Goal: Transaction & Acquisition: Download file/media

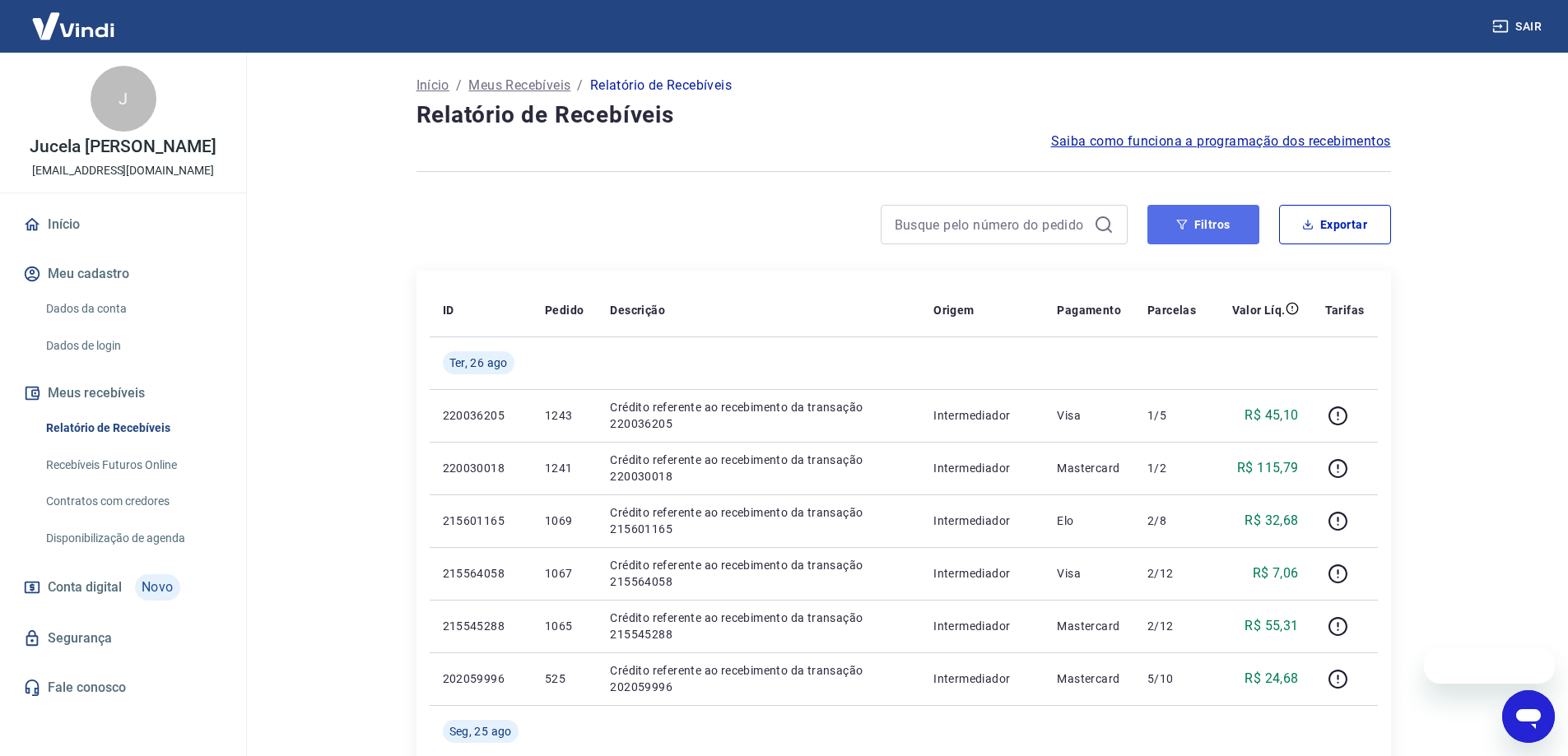
click at [1220, 229] on button "Filtros" at bounding box center [1202, 225] width 112 height 40
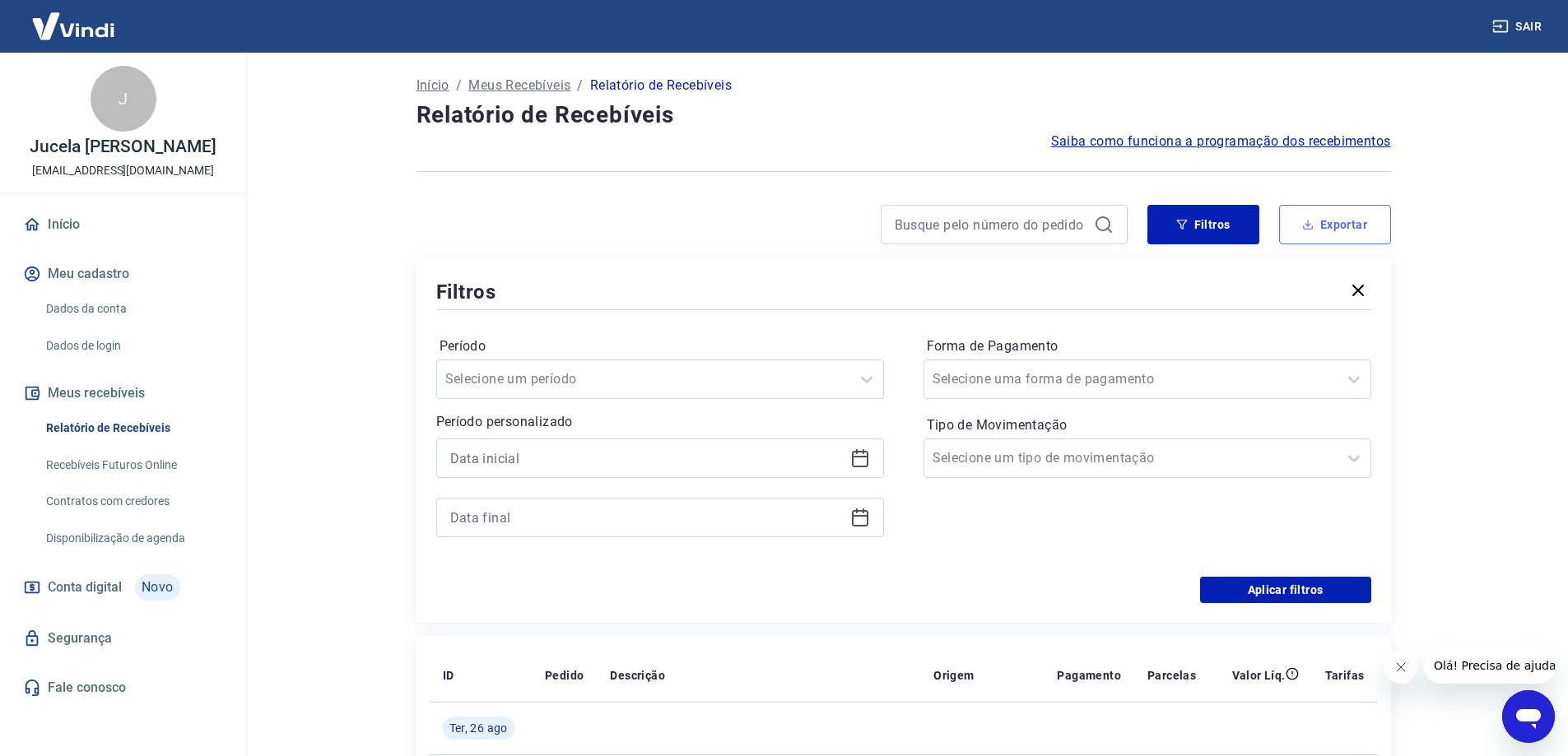
click at [1318, 233] on button "Exportar" at bounding box center [1334, 225] width 112 height 40
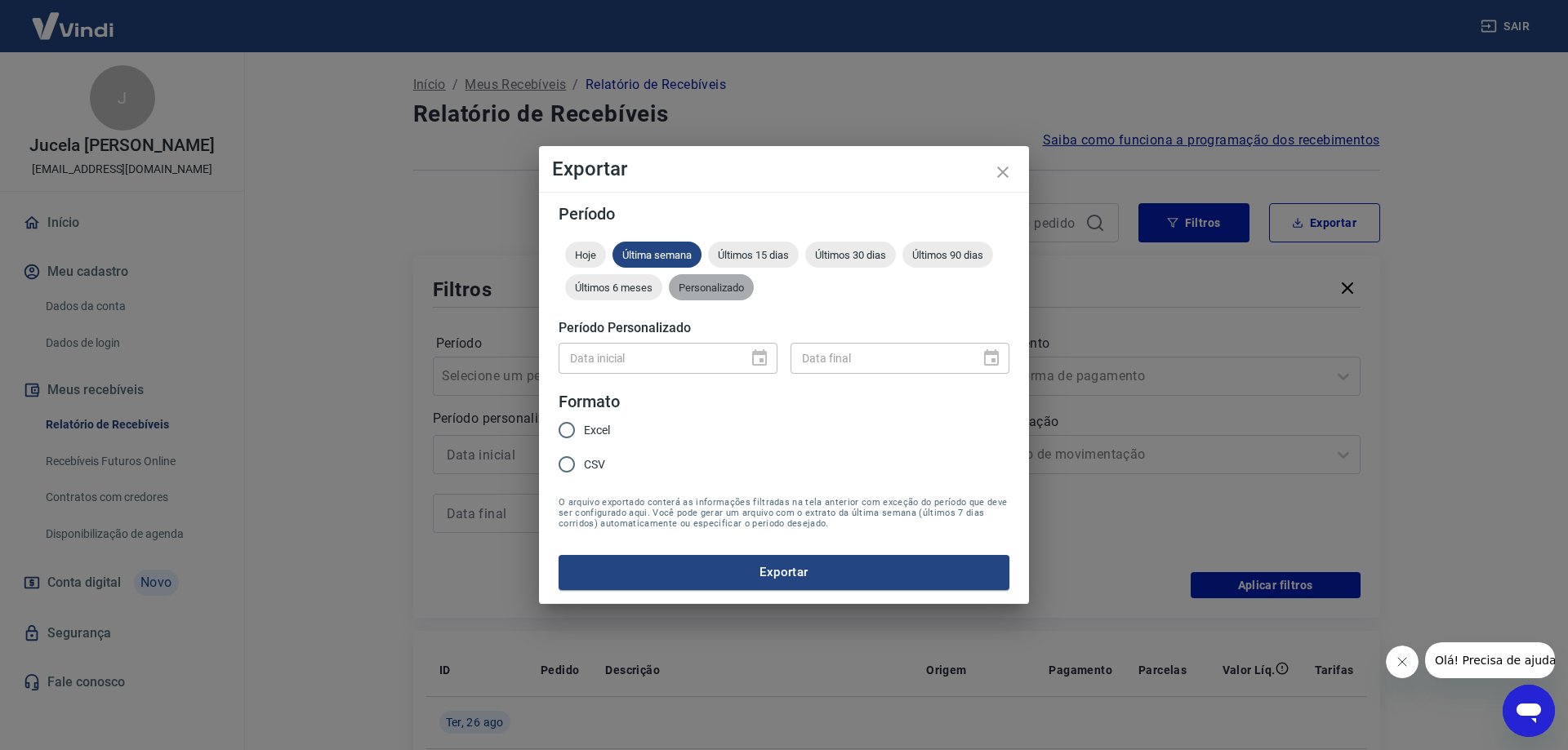
click at [702, 294] on div "Personalizado" at bounding box center [711, 287] width 85 height 26
click at [761, 362] on icon "Choose date" at bounding box center [759, 357] width 14 height 16
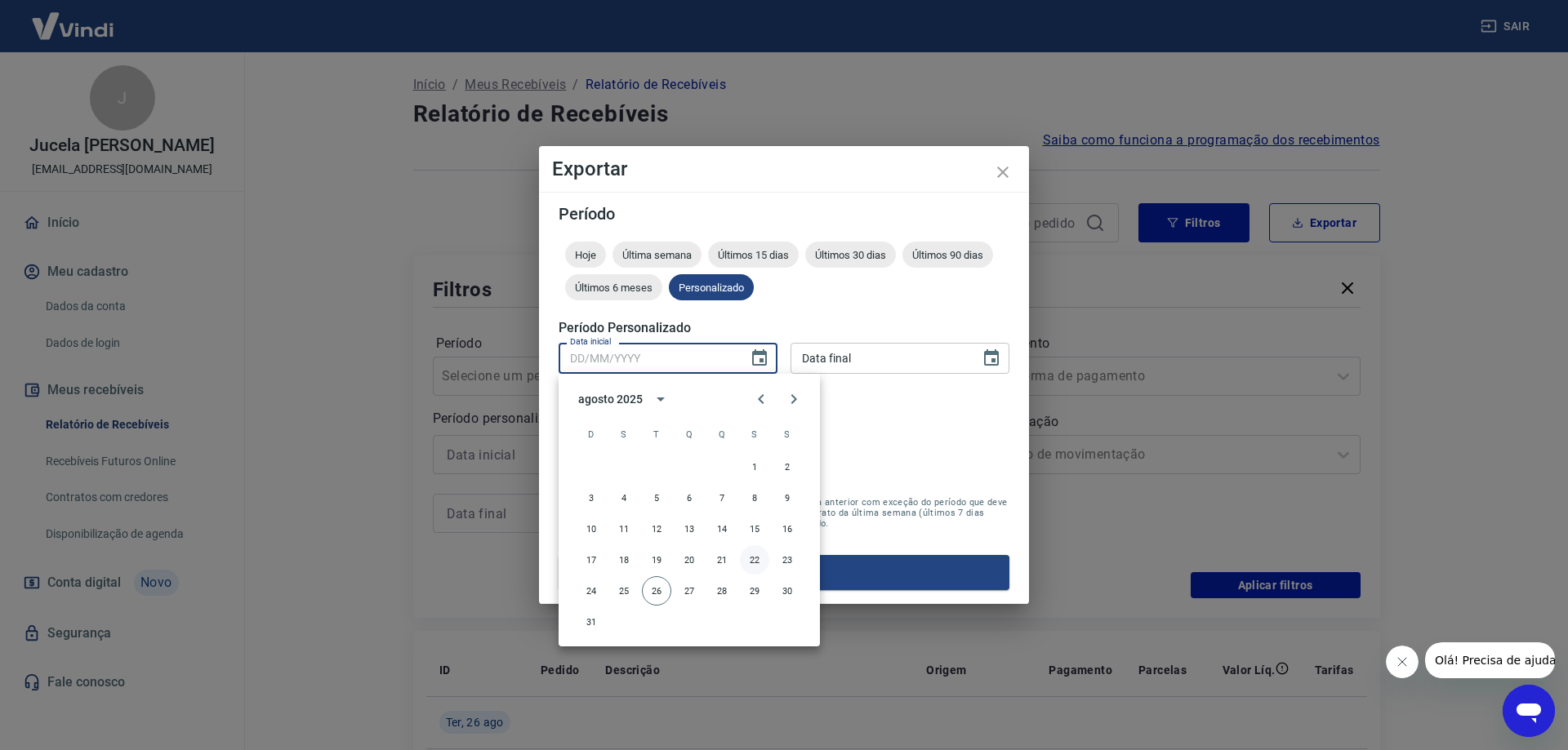
click at [754, 562] on button "22" at bounding box center [755, 560] width 30 height 30
type input "[DATE]"
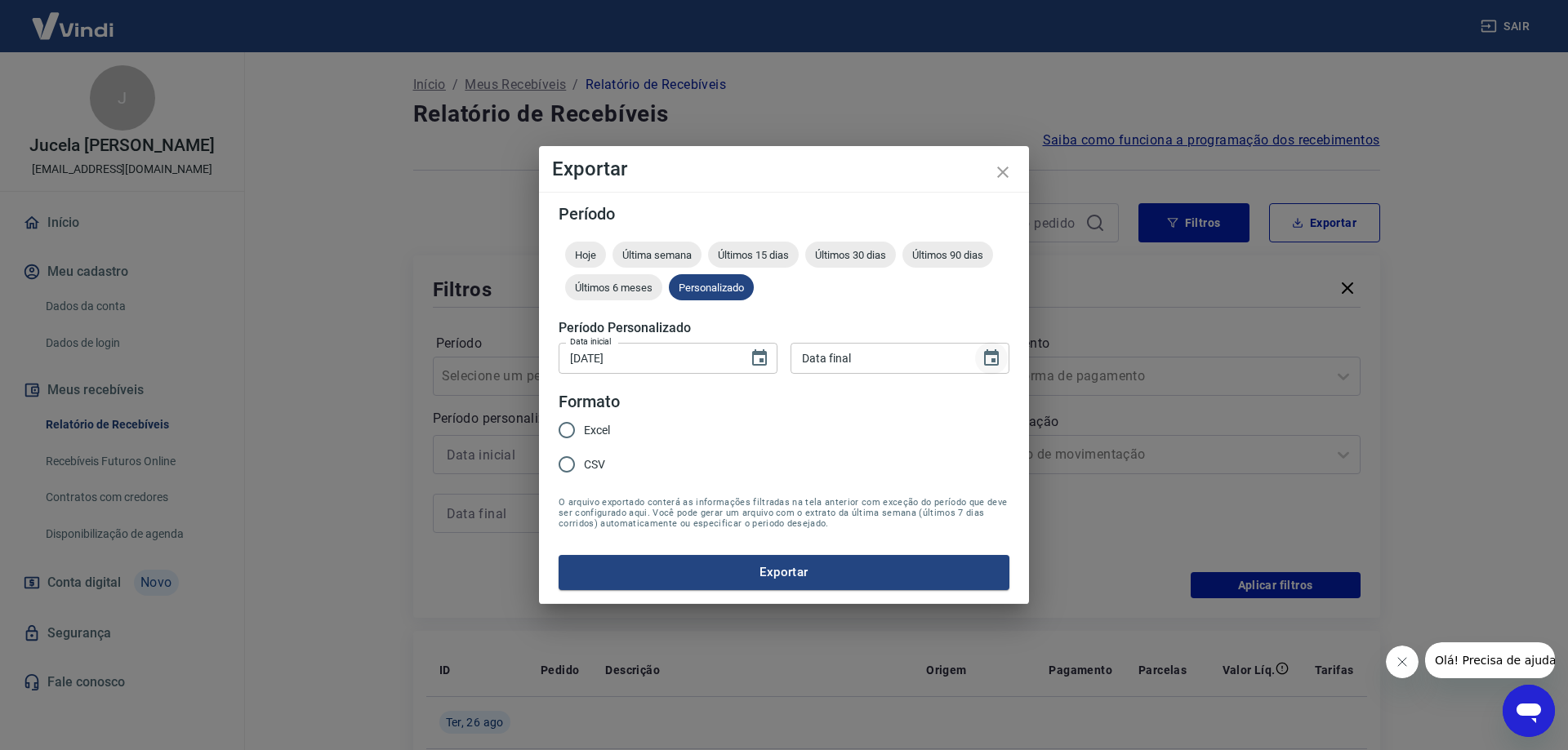
click at [1000, 357] on icon "Choose date" at bounding box center [992, 358] width 20 height 20
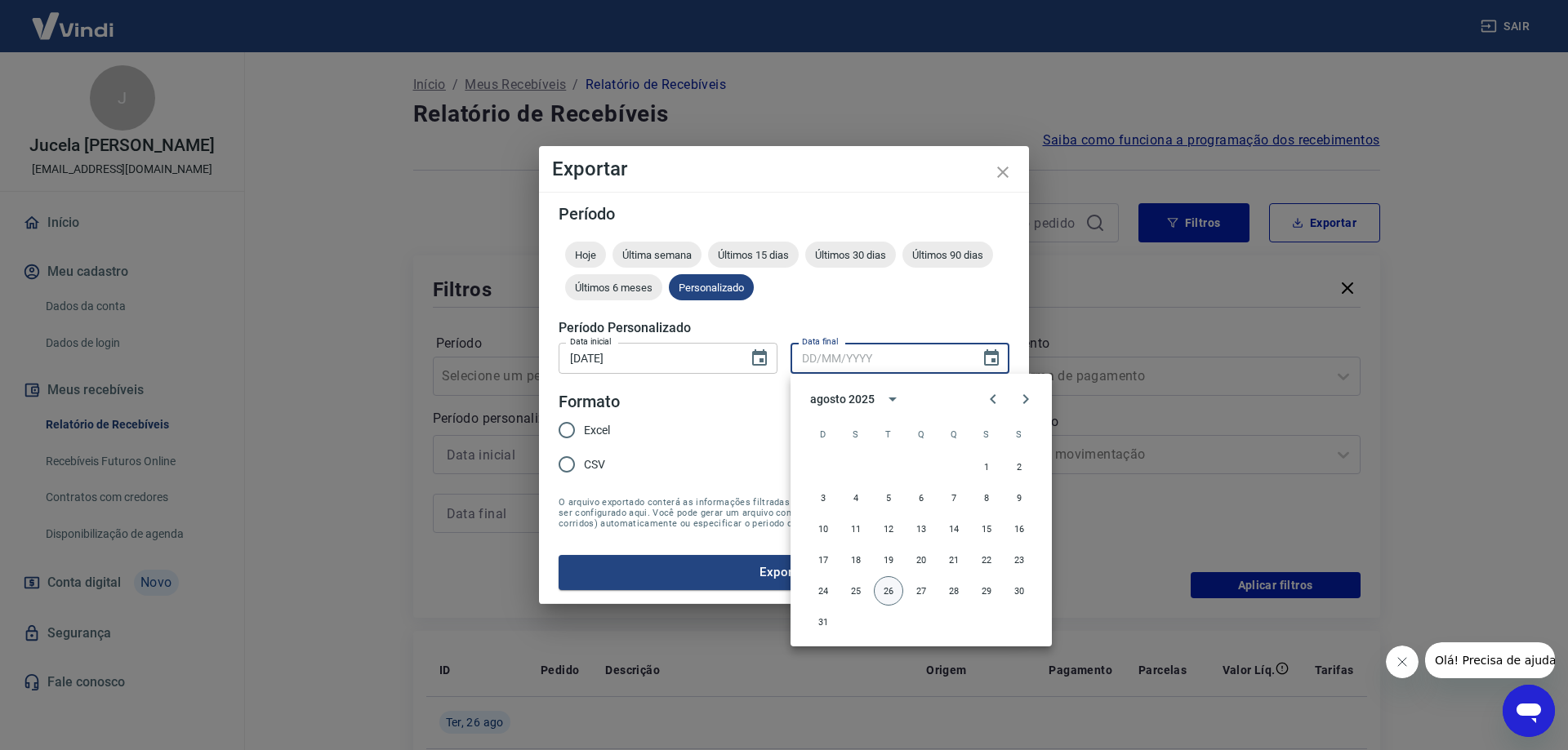
click at [884, 589] on button "26" at bounding box center [888, 591] width 30 height 30
type input "[DATE]"
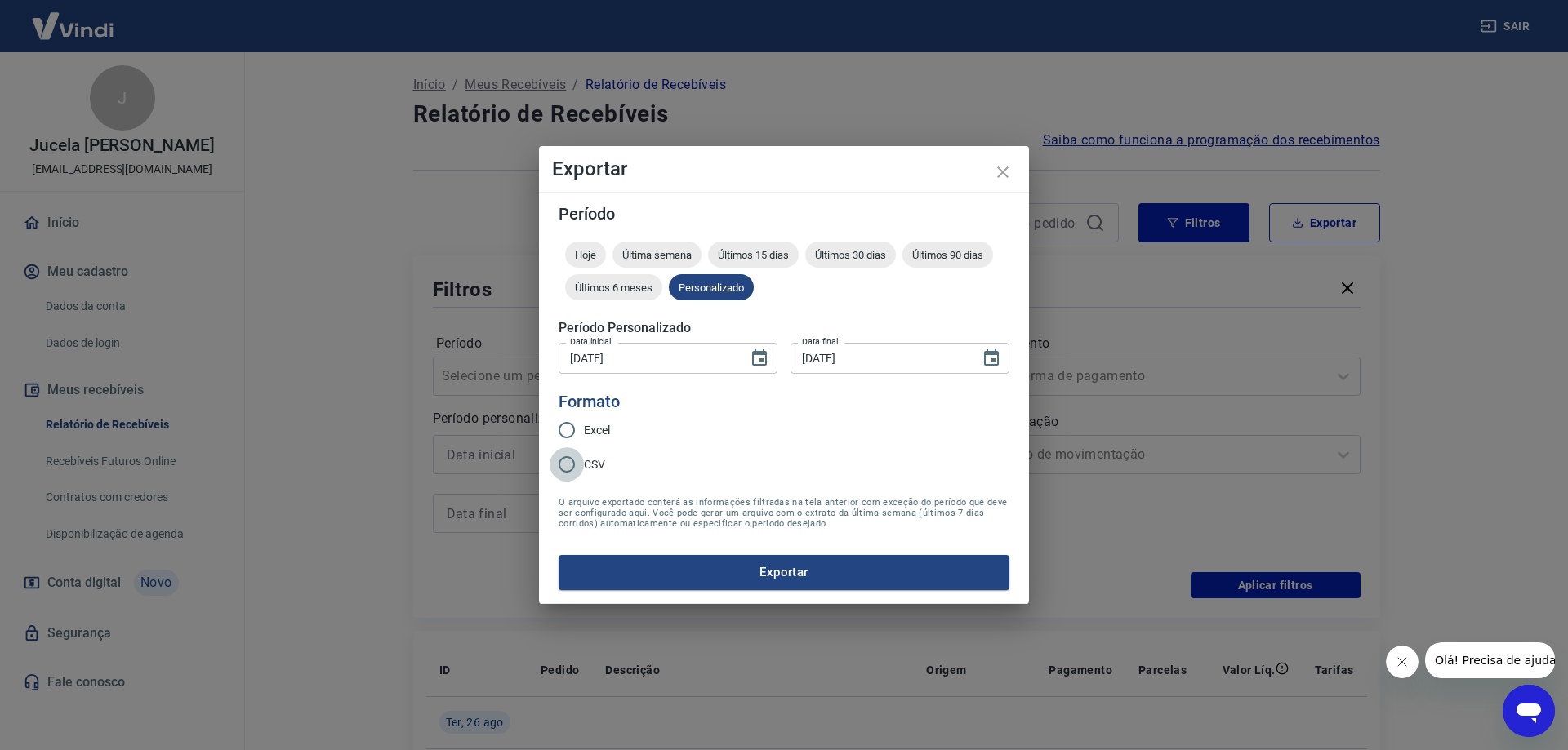
click at [580, 465] on input "CSV" at bounding box center [566, 465] width 34 height 34
radio input "true"
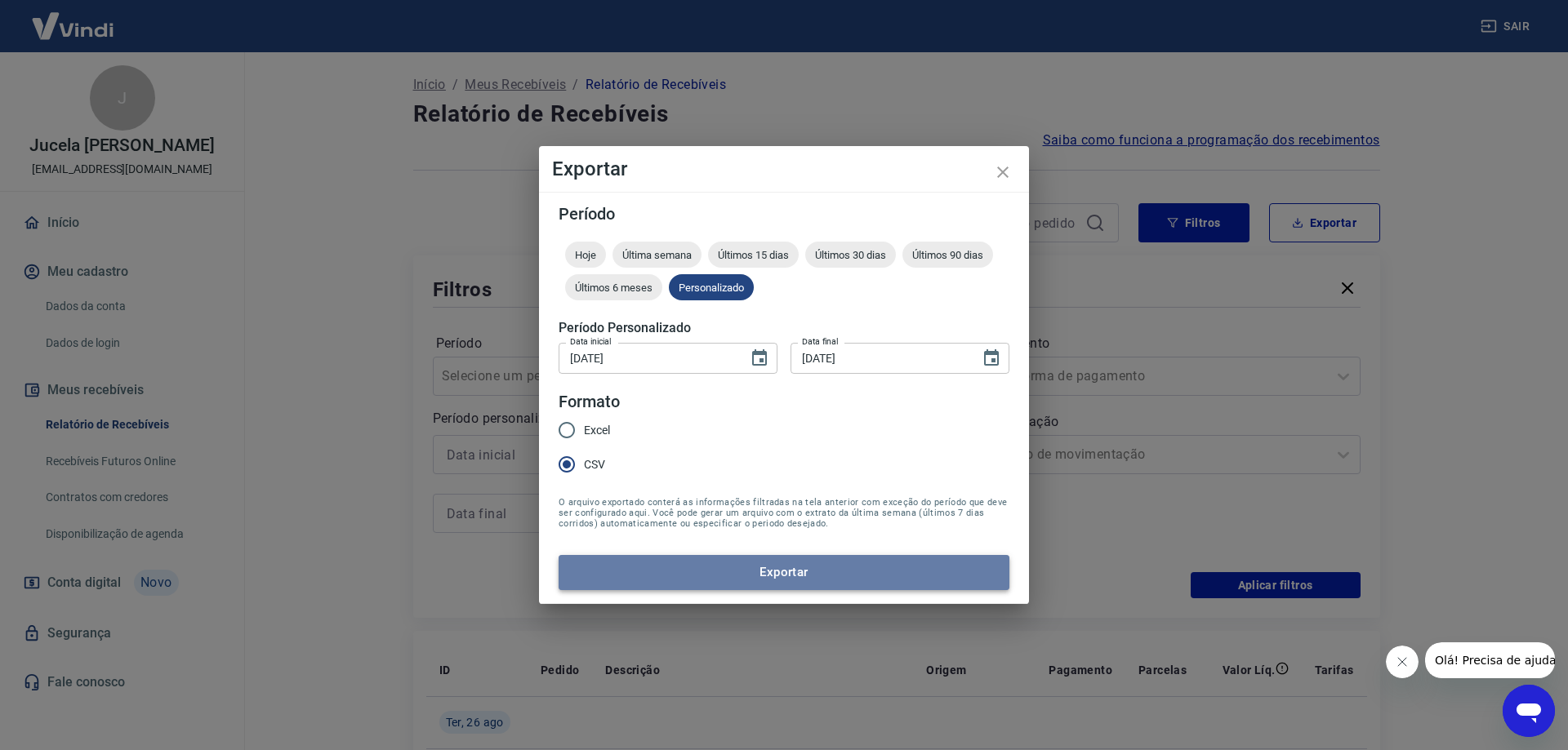
click at [737, 566] on button "Exportar" at bounding box center [784, 573] width 451 height 34
